Goal: Check status

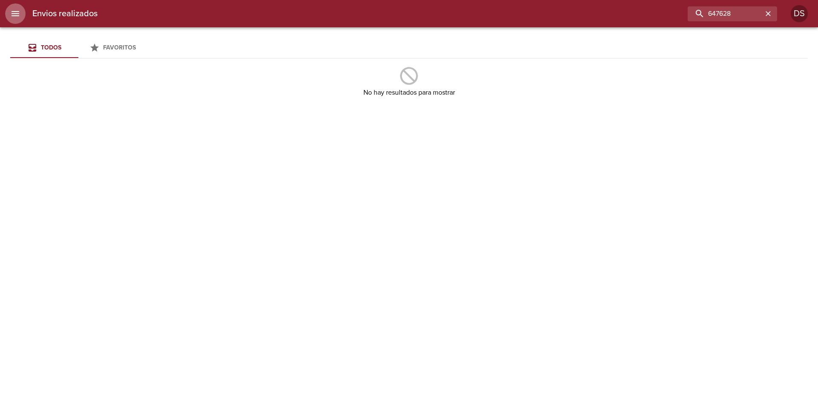
click at [12, 9] on icon "menu" at bounding box center [15, 14] width 10 height 10
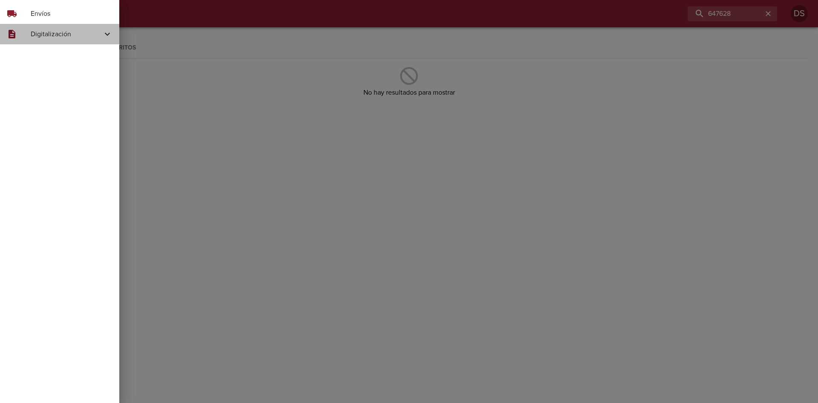
click at [52, 27] on div "description Digitalización" at bounding box center [59, 34] width 119 height 20
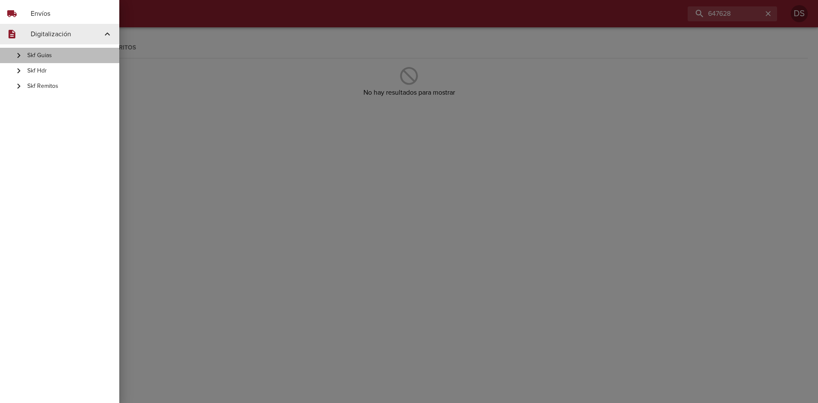
click at [49, 53] on span "Skf Guias" at bounding box center [69, 55] width 85 height 9
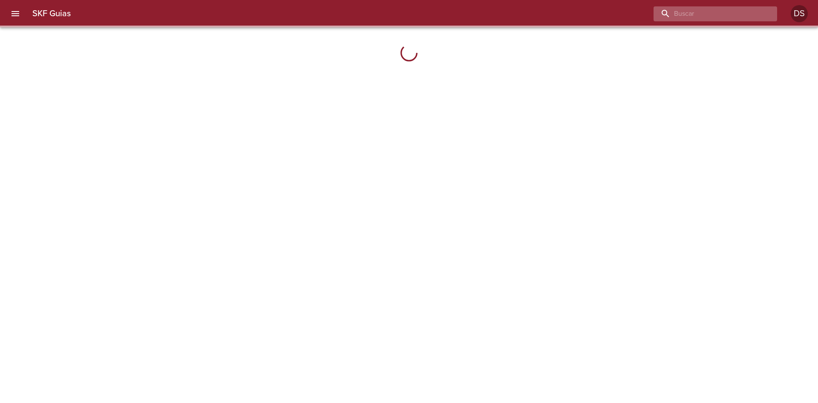
click at [729, 14] on input "buscar" at bounding box center [708, 13] width 109 height 15
paste input "647628"
type input "647628"
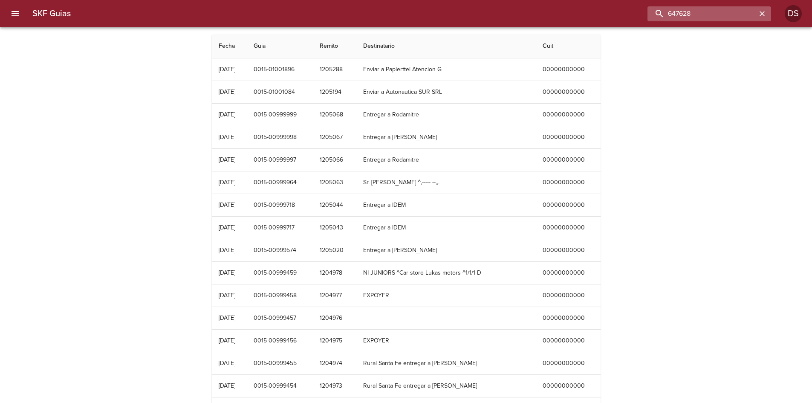
click at [722, 19] on input "647628" at bounding box center [701, 13] width 109 height 15
click at [16, 18] on icon "menu" at bounding box center [15, 14] width 10 height 10
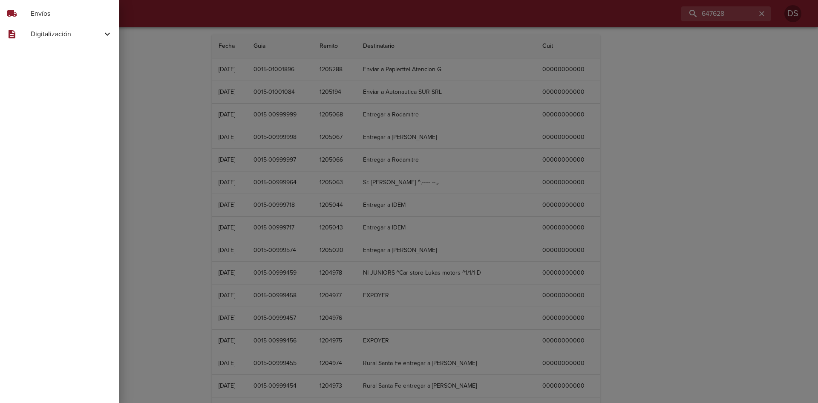
click at [49, 30] on span "Digitalización" at bounding box center [67, 34] width 72 height 10
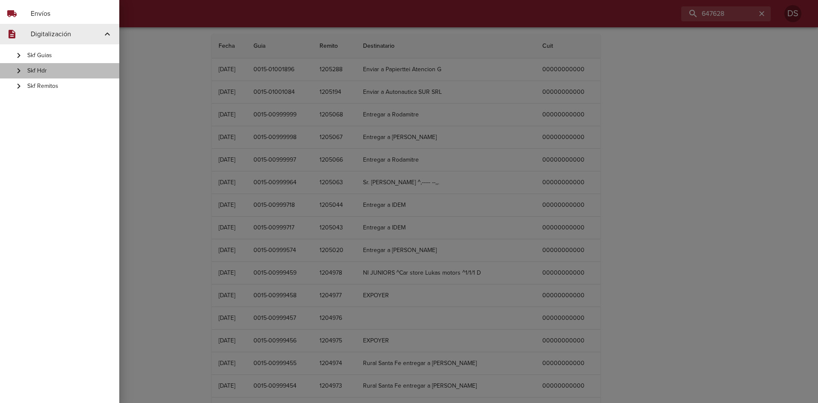
click at [45, 71] on span "Skf Hdr" at bounding box center [69, 70] width 85 height 9
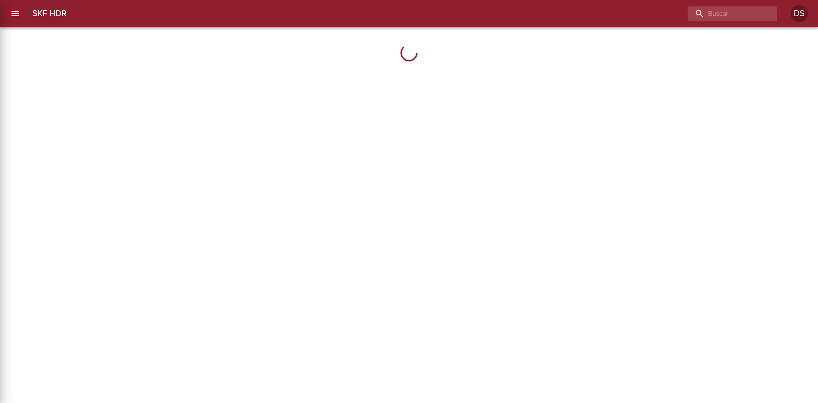
click at [45, 71] on div at bounding box center [409, 201] width 818 height 403
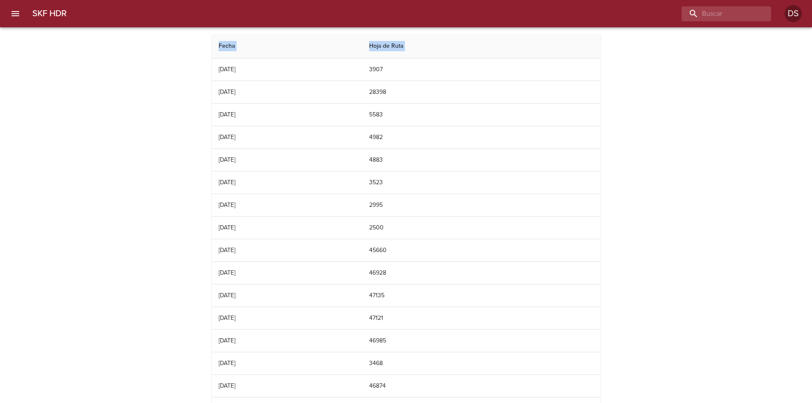
click at [17, 13] on icon "menu" at bounding box center [16, 13] width 8 height 5
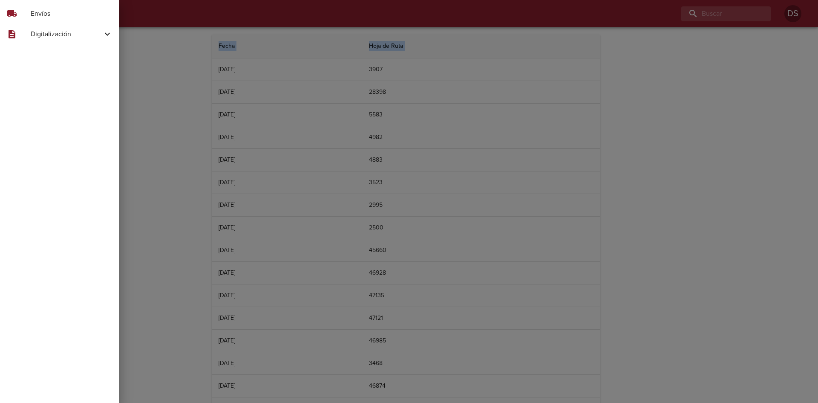
click at [46, 34] on span "Digitalización" at bounding box center [67, 34] width 72 height 10
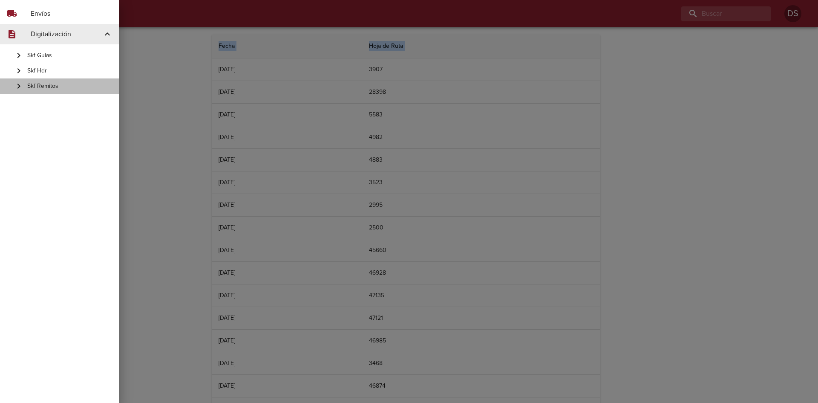
click at [46, 85] on span "Skf Remitos" at bounding box center [69, 86] width 85 height 9
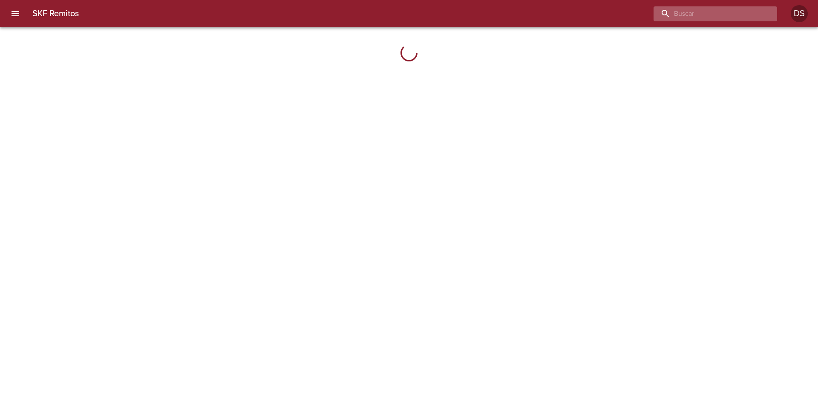
click at [724, 14] on input "buscar" at bounding box center [708, 13] width 109 height 15
paste input "647628"
type input "647628"
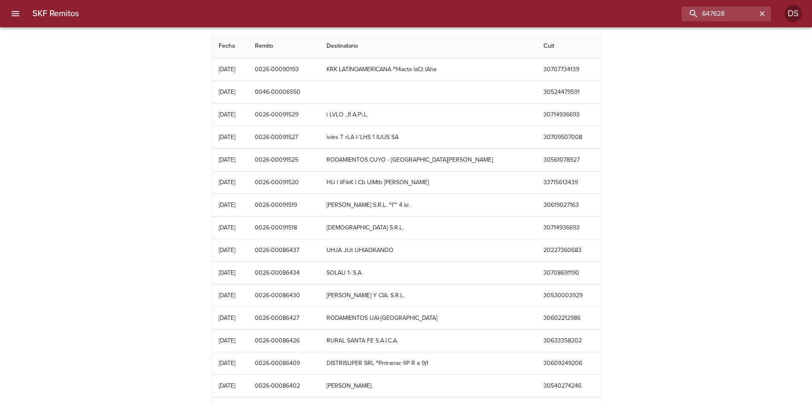
click at [22, 10] on button "menu" at bounding box center [15, 13] width 20 height 20
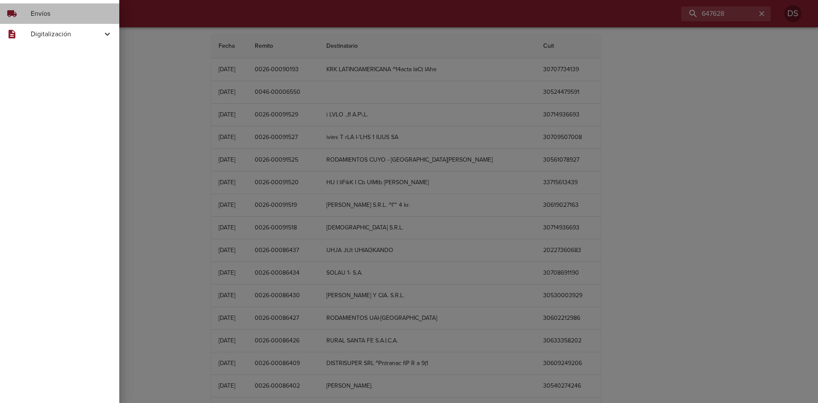
click at [51, 14] on span "Envíos" at bounding box center [72, 14] width 82 height 10
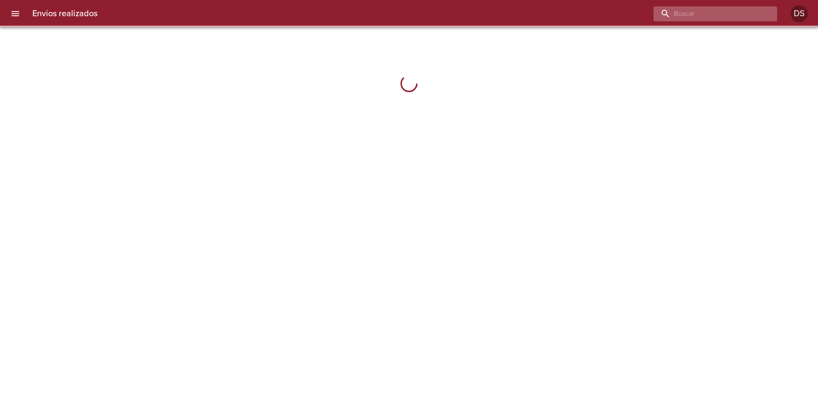
click at [735, 11] on input "buscar" at bounding box center [708, 13] width 109 height 15
paste input "647628"
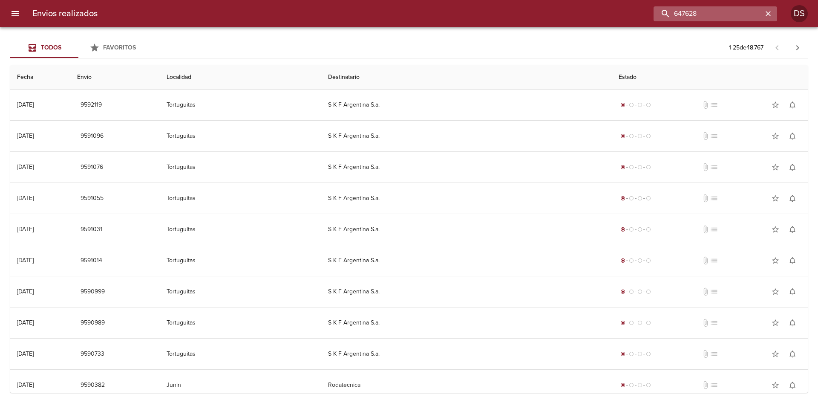
click at [726, 11] on input "647628" at bounding box center [708, 13] width 109 height 15
type input "647628"
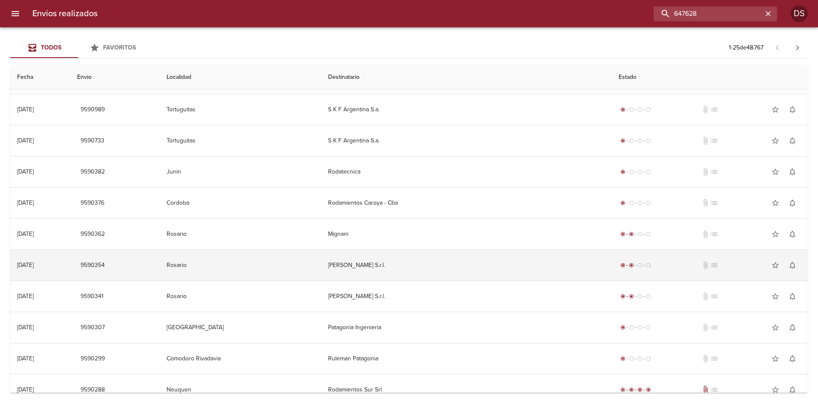
scroll to position [475, 0]
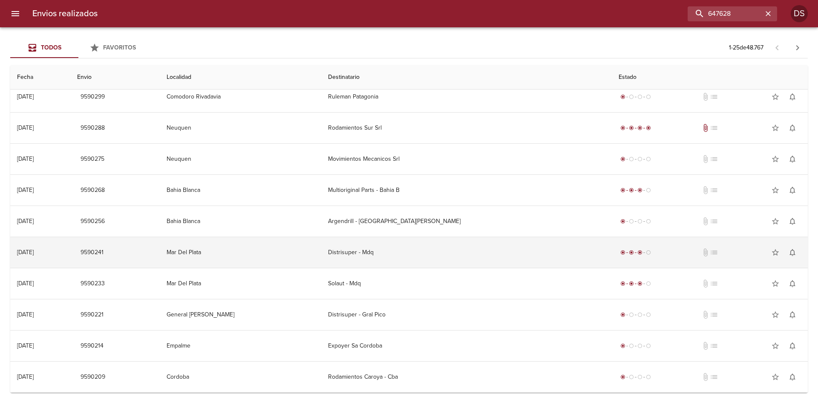
click at [619, 259] on div "radio_button_checked radio_button_checked radio_button_checked radio_button_unc…" at bounding box center [710, 252] width 182 height 17
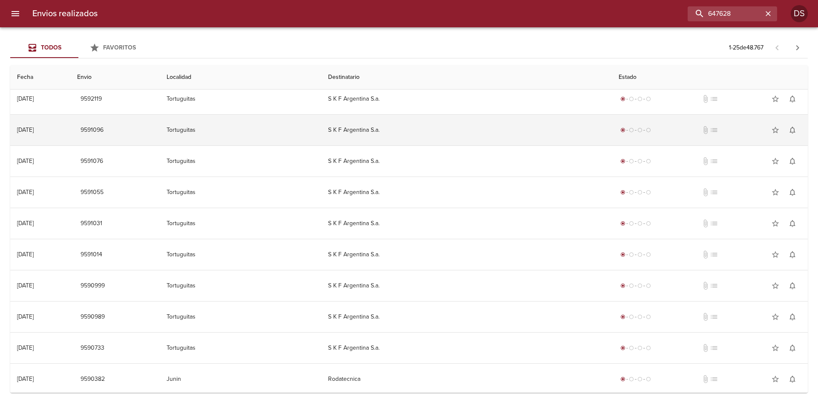
scroll to position [0, 0]
